Goal: Browse casually: Explore the website without a specific task or goal

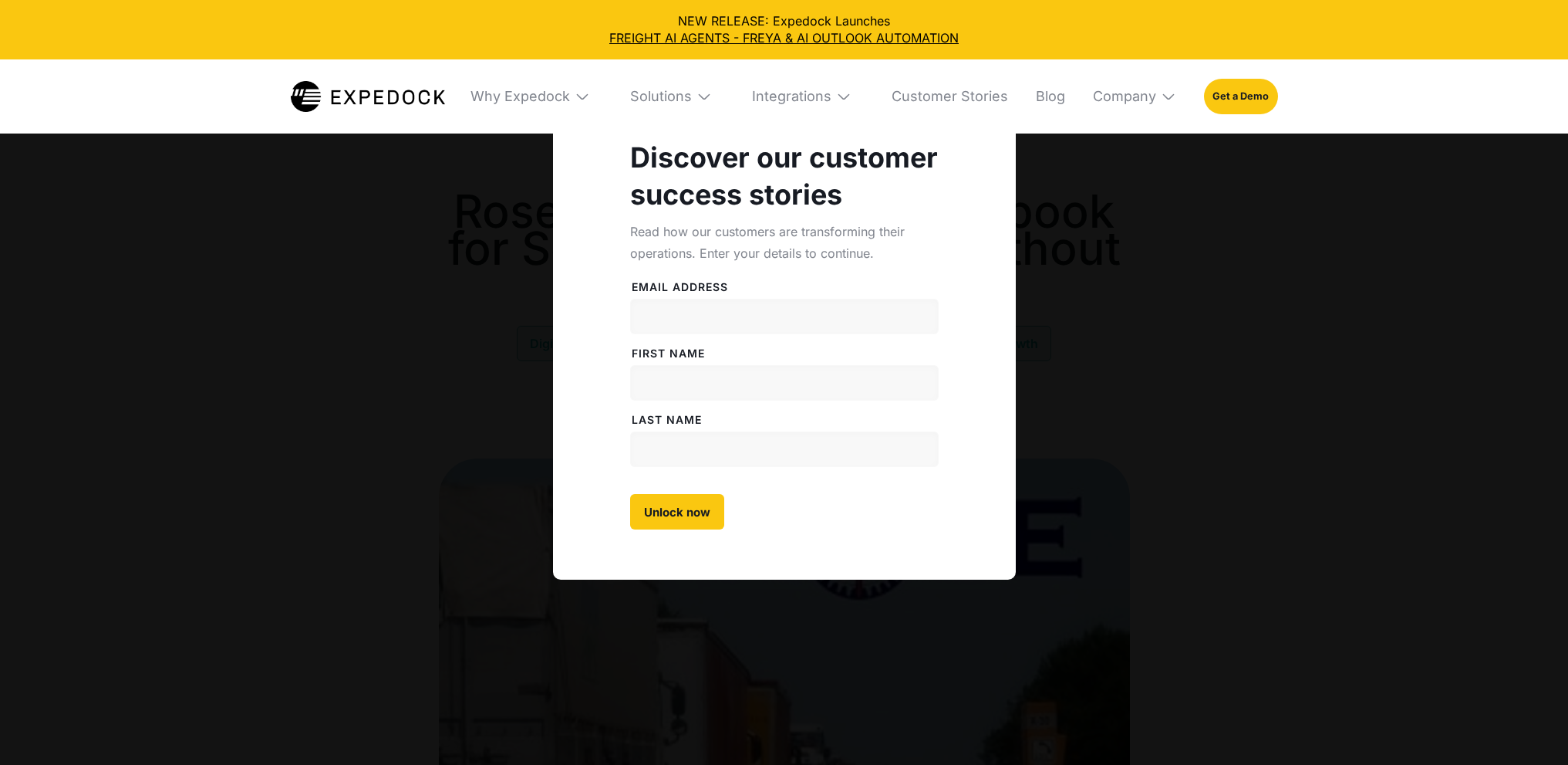
select select
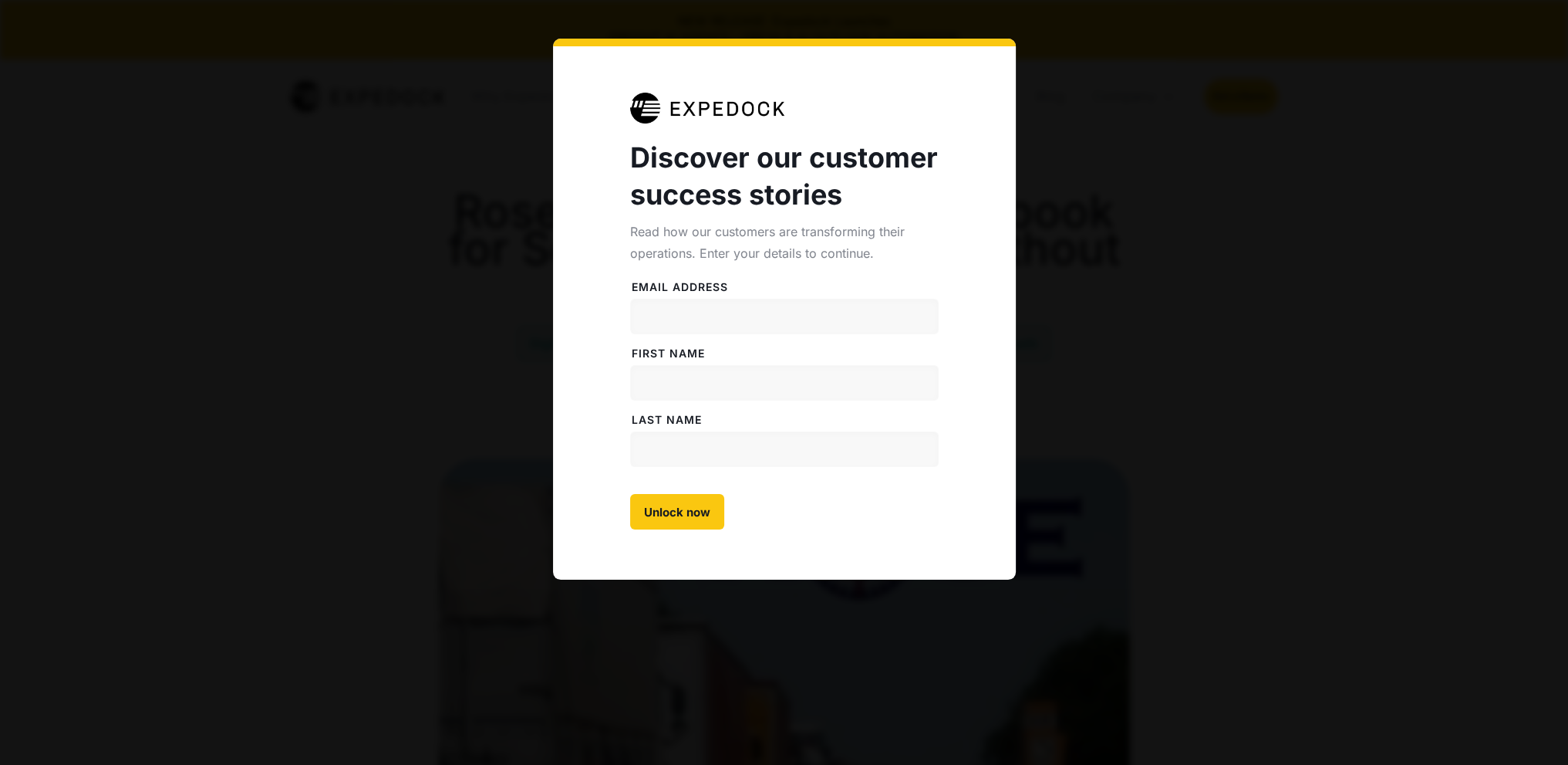
click at [386, 105] on div "Discover our customer success stories Read how our customers are transforming t…" at bounding box center [784, 382] width 1568 height 765
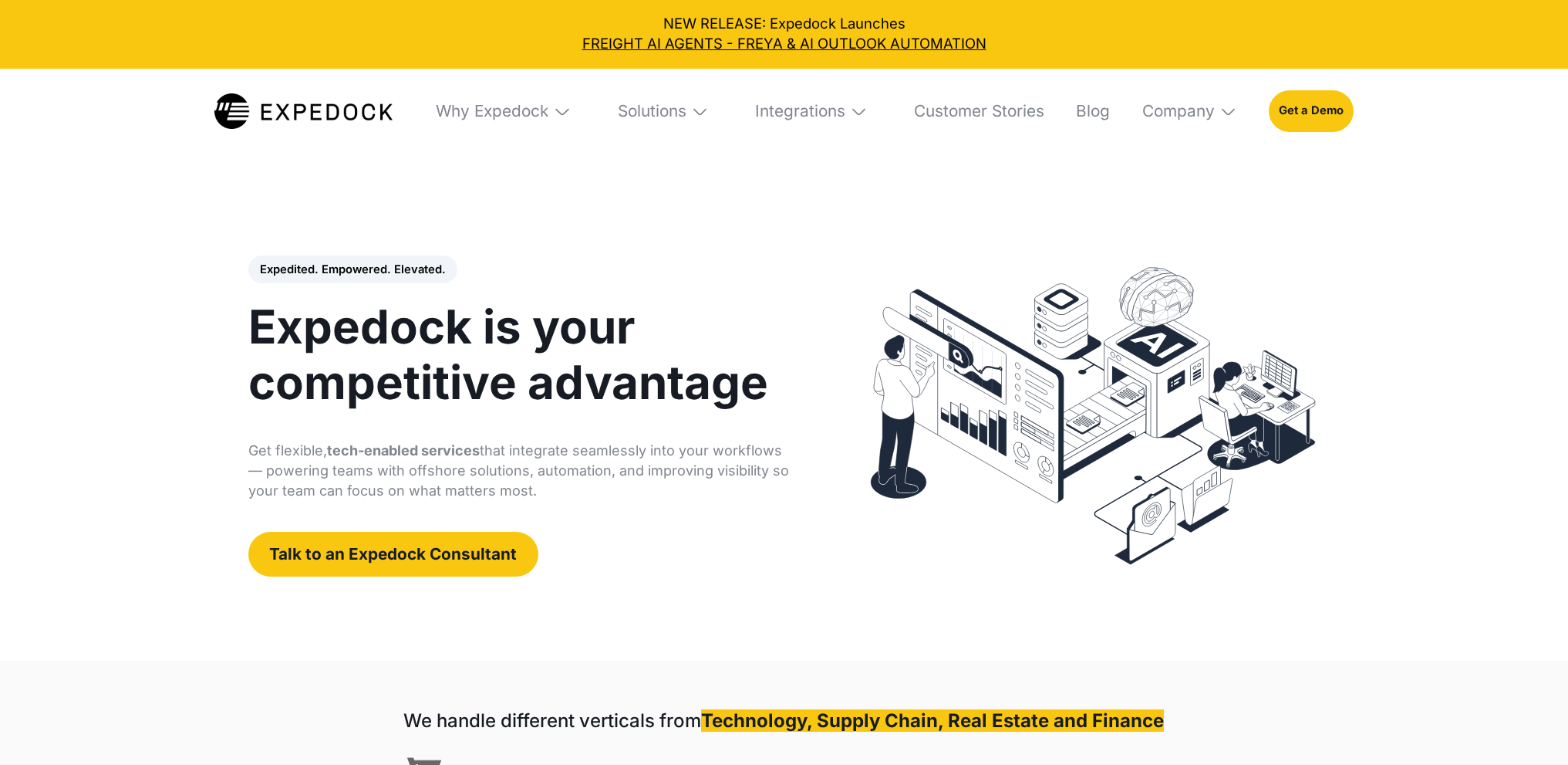
select select
